Goal: Transaction & Acquisition: Obtain resource

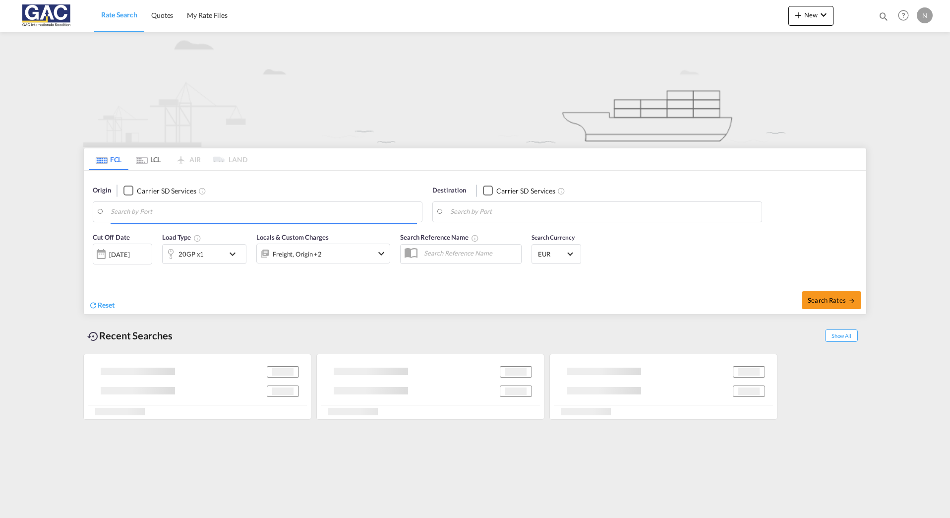
type input "[GEOGRAPHIC_DATA], [GEOGRAPHIC_DATA]"
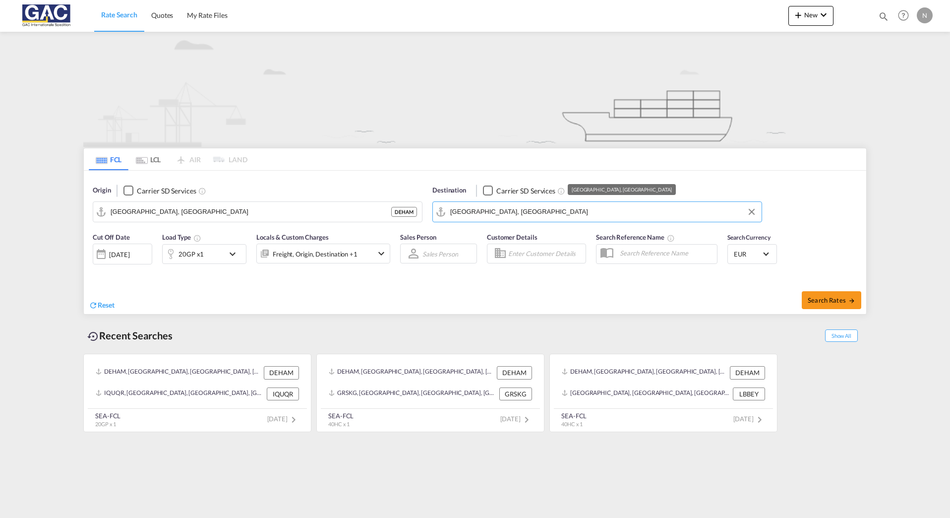
click at [515, 208] on input "[GEOGRAPHIC_DATA], [GEOGRAPHIC_DATA]" at bounding box center [603, 211] width 307 height 15
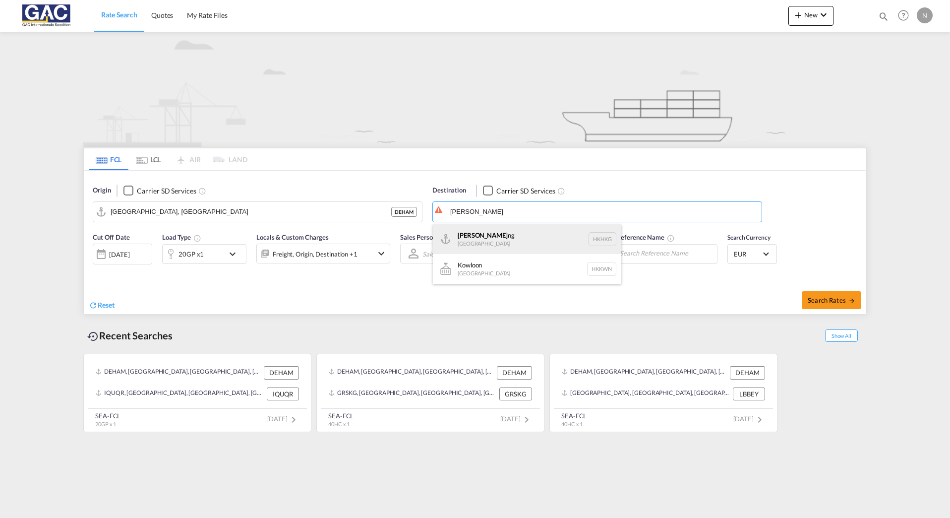
click at [494, 243] on div "Hong Ko ng [GEOGRAPHIC_DATA] [GEOGRAPHIC_DATA]" at bounding box center [527, 239] width 189 height 30
type input "[GEOGRAPHIC_DATA], HKHKG"
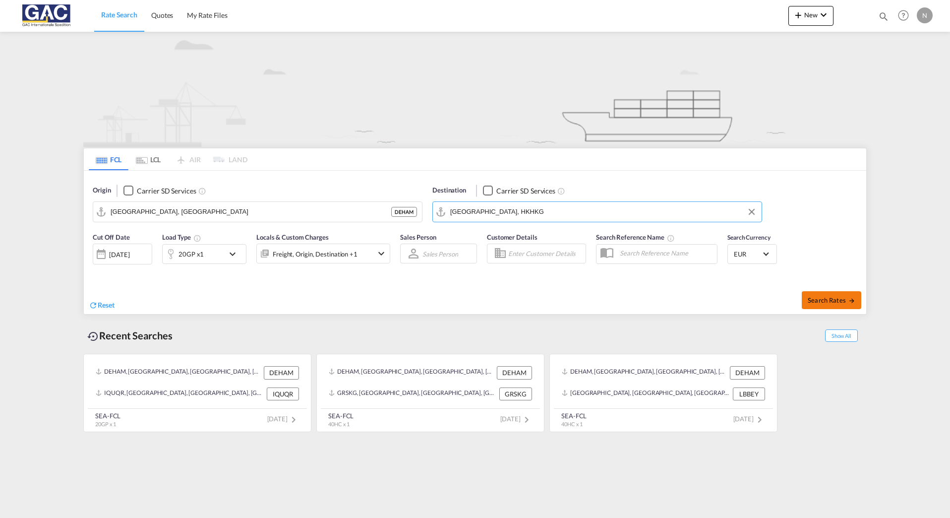
click at [817, 306] on button "Search Rates" at bounding box center [832, 300] width 60 height 18
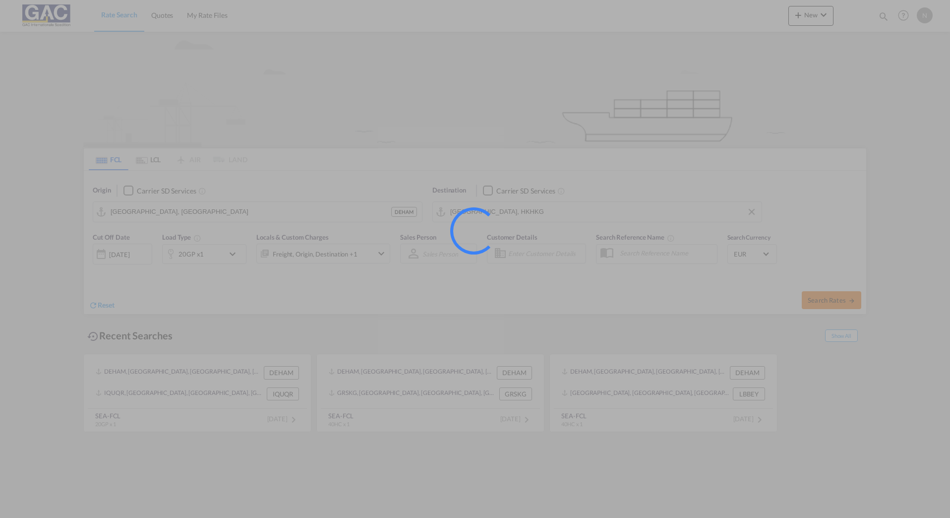
type input "DEHAM to HKHKG / [DATE]"
